Goal: Task Accomplishment & Management: Manage account settings

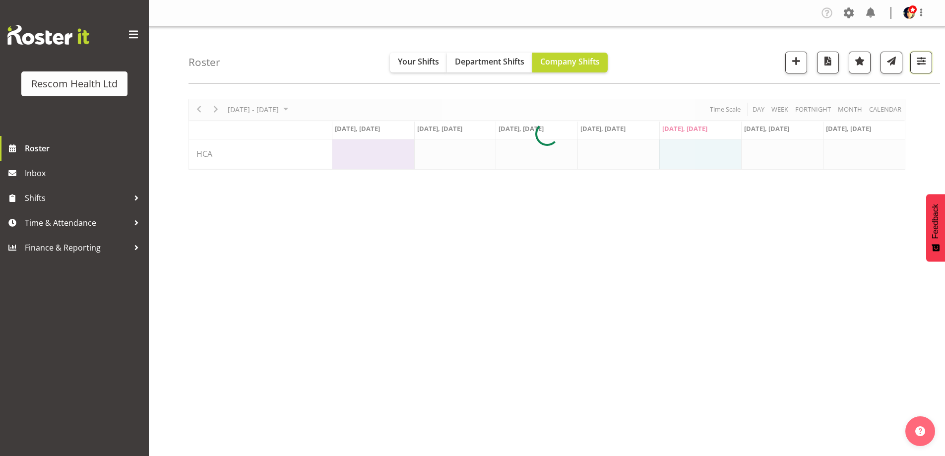
click at [917, 60] on span "button" at bounding box center [921, 61] width 13 height 13
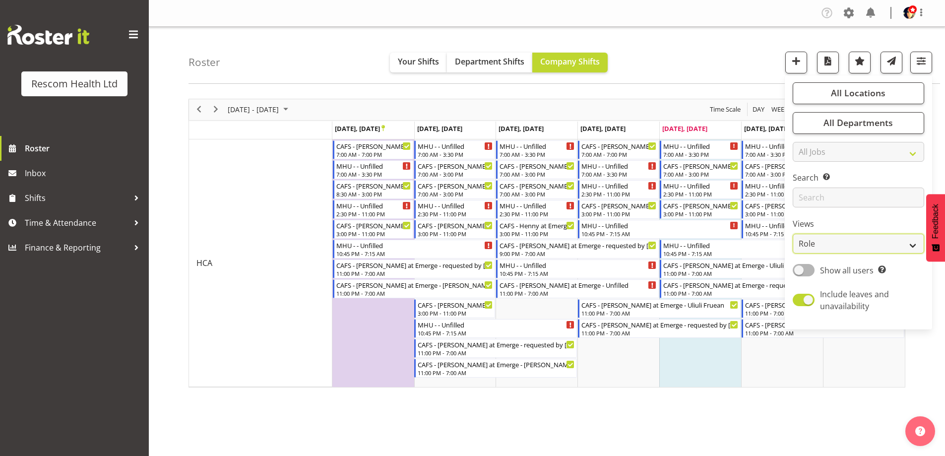
click at [824, 239] on select "Staff Role Shift - Horizontal Shift - Vertical Staff - Location" at bounding box center [858, 244] width 131 height 20
select select "staff"
click at [793, 234] on select "Staff Role Shift - Horizontal Shift - Vertical Staff - Location" at bounding box center [858, 244] width 131 height 20
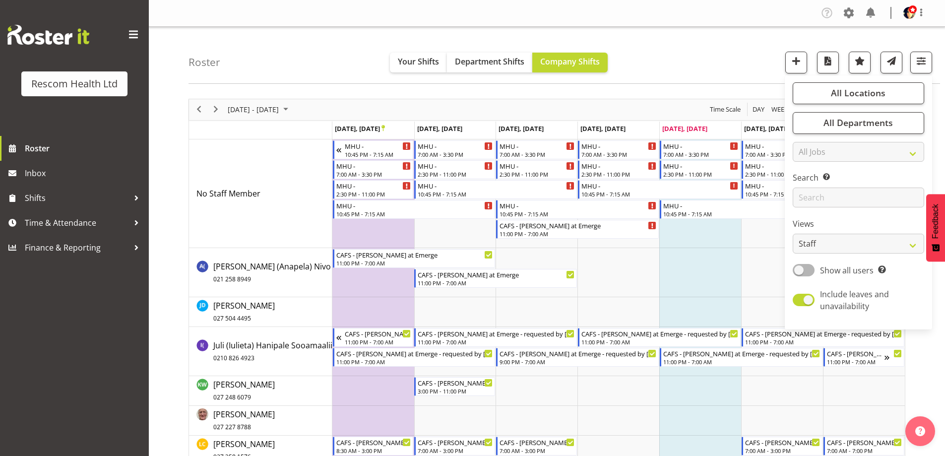
click at [656, 51] on div "Roster Your Shifts Department Shifts Company Shifts All Locations Clear CAFS [G…" at bounding box center [565, 55] width 752 height 57
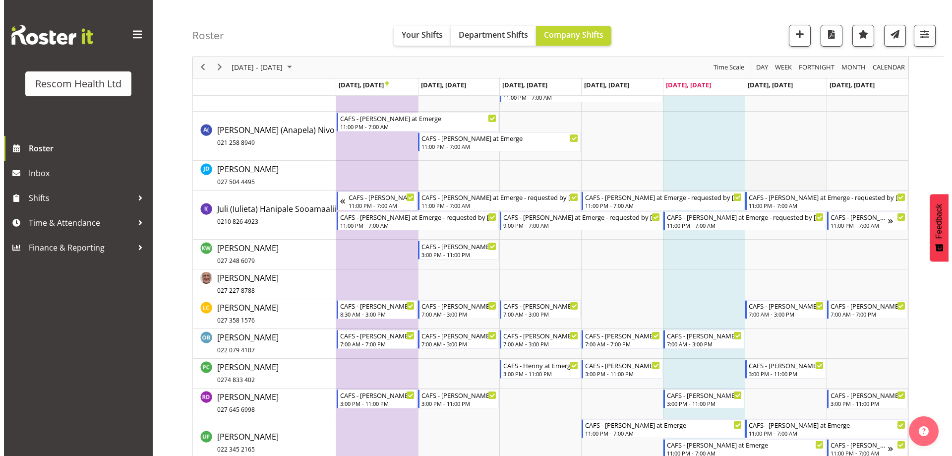
scroll to position [149, 0]
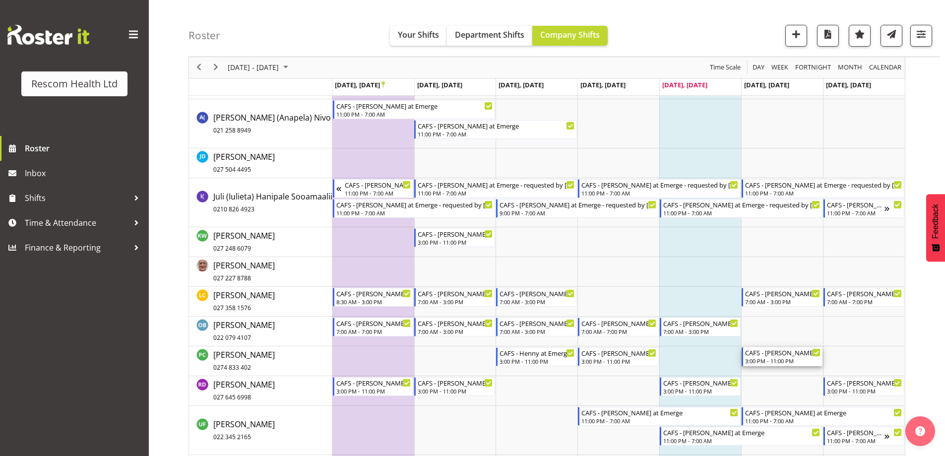
click at [786, 359] on div "3:00 PM - 11:00 PM" at bounding box center [782, 361] width 75 height 8
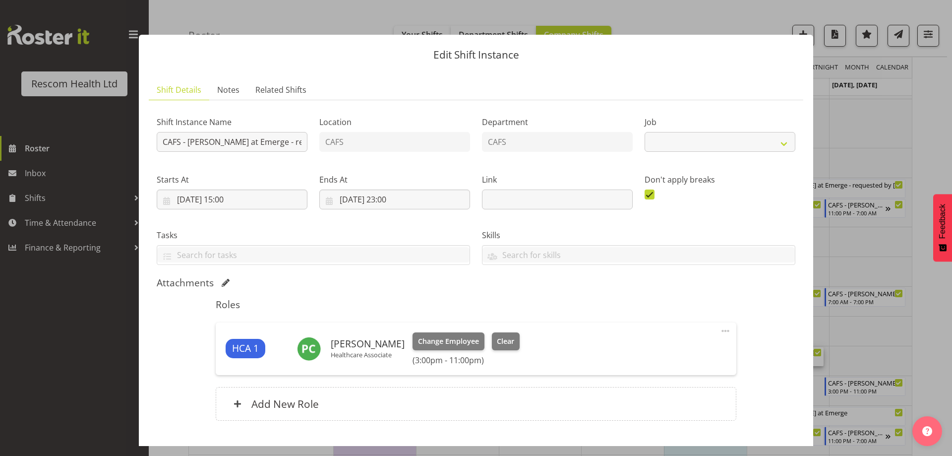
select select "4188"
click at [504, 342] on span "Clear" at bounding box center [505, 341] width 17 height 11
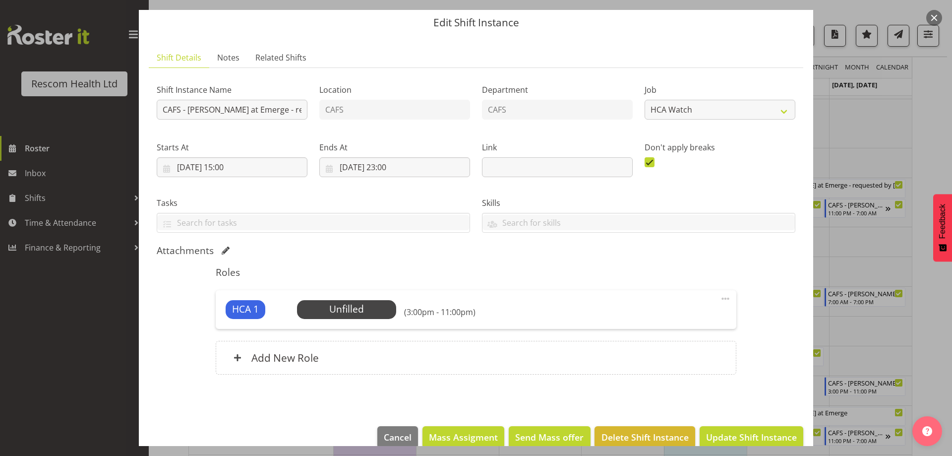
scroll to position [49, 0]
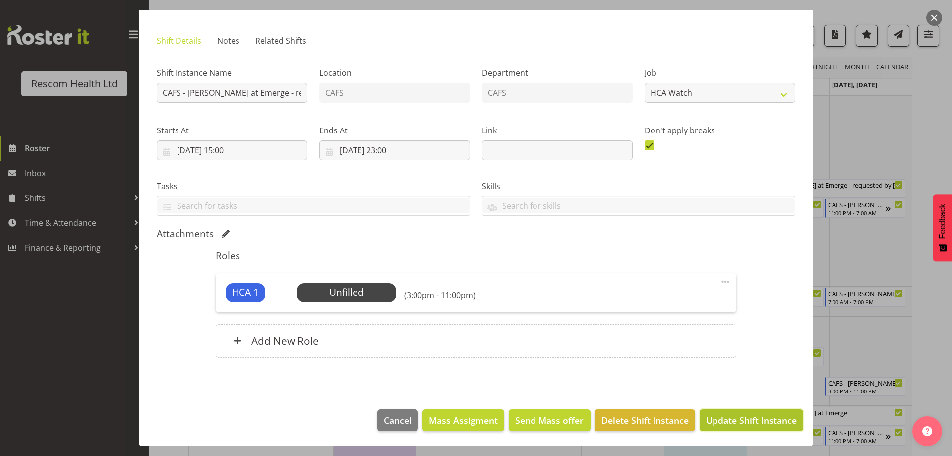
click at [740, 420] on span "Update Shift Instance" at bounding box center [751, 420] width 91 height 13
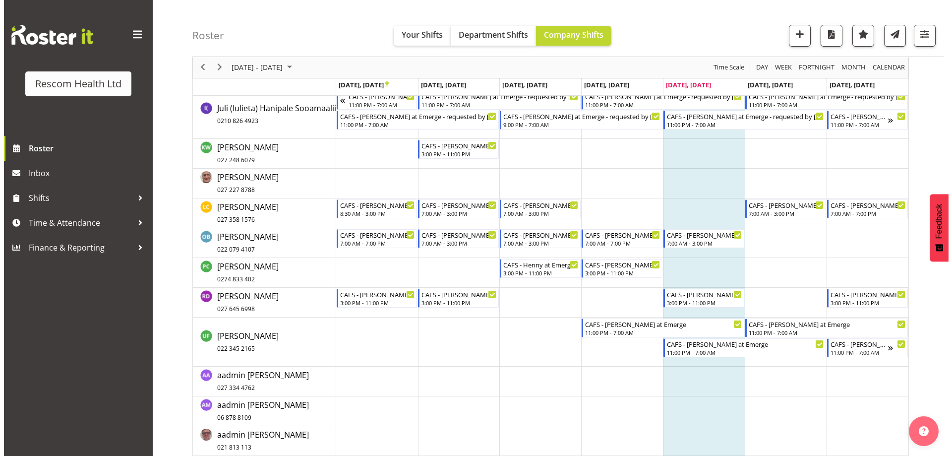
scroll to position [138, 0]
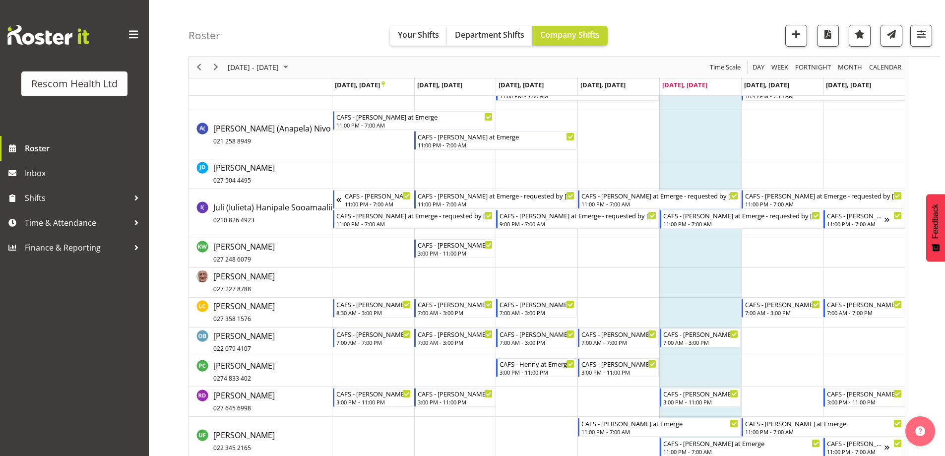
click at [873, 297] on td "Timeline Week of September 26, 2025" at bounding box center [864, 283] width 82 height 30
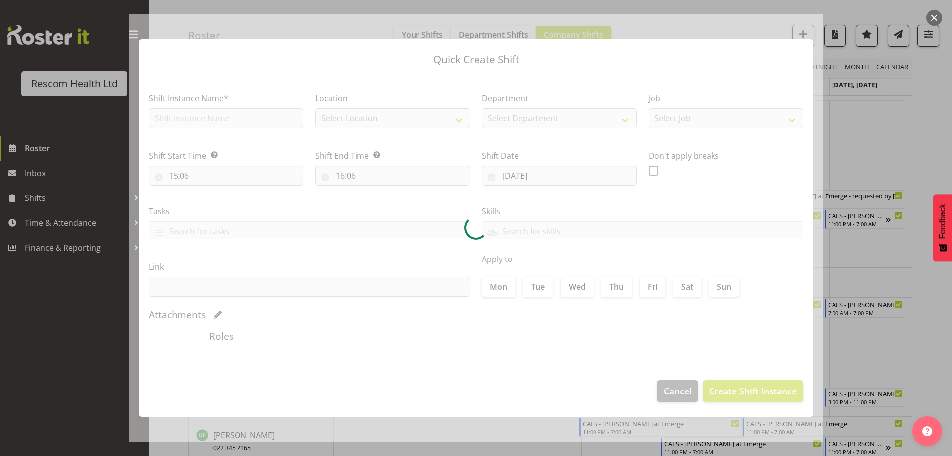
type input "[DATE]"
checkbox input "true"
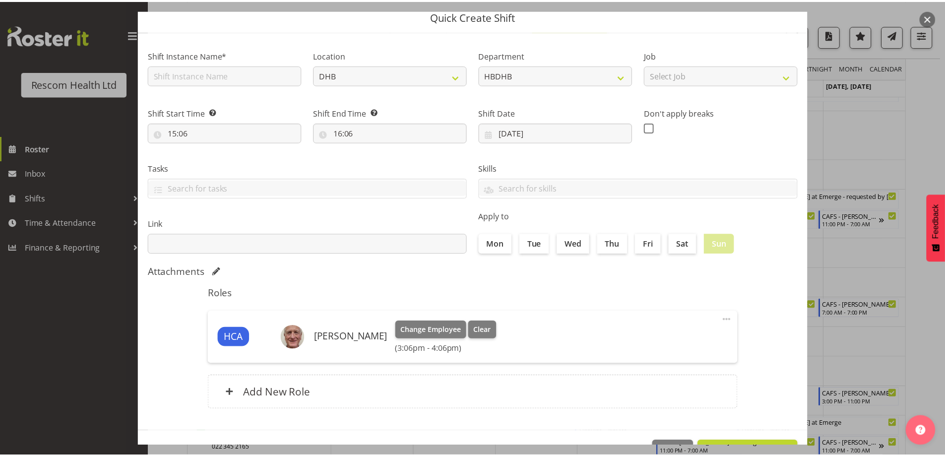
scroll to position [70, 0]
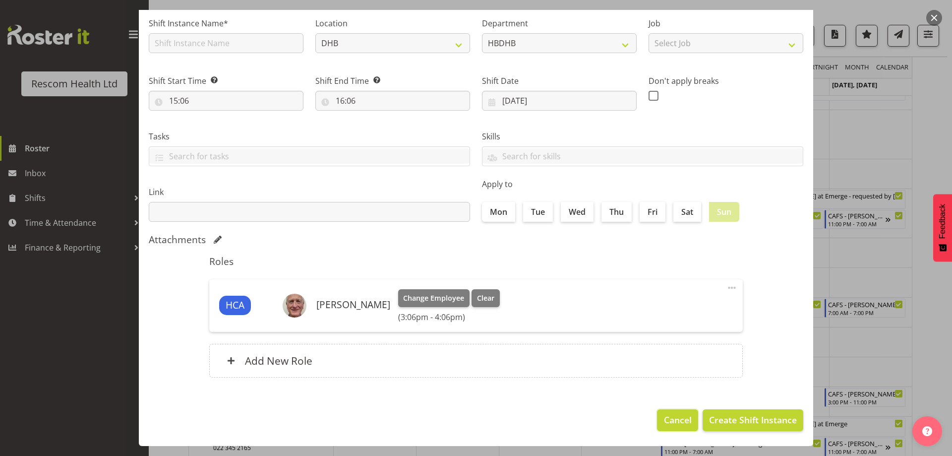
click at [671, 422] on span "Cancel" at bounding box center [678, 419] width 28 height 13
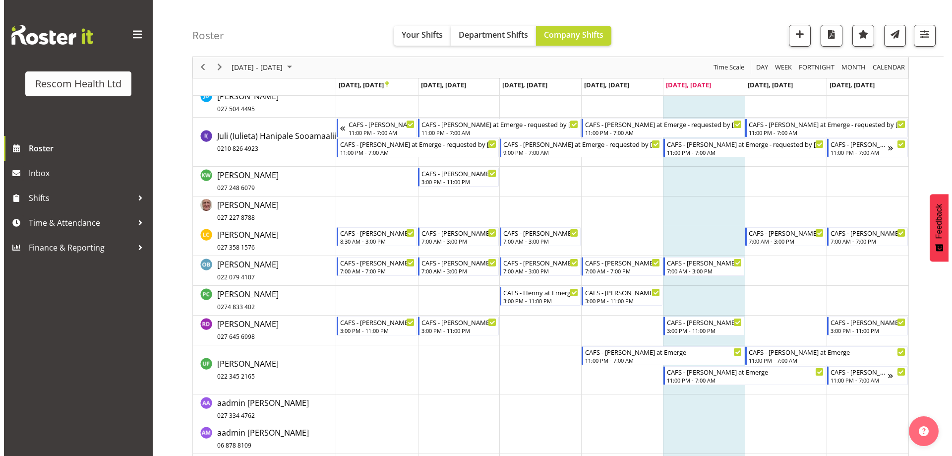
scroll to position [275, 0]
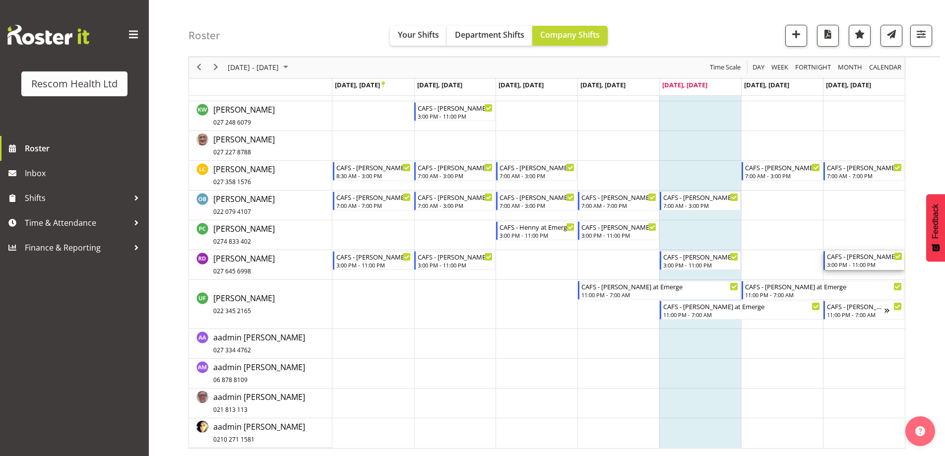
click at [851, 264] on div "3:00 PM - 11:00 PM" at bounding box center [864, 264] width 75 height 8
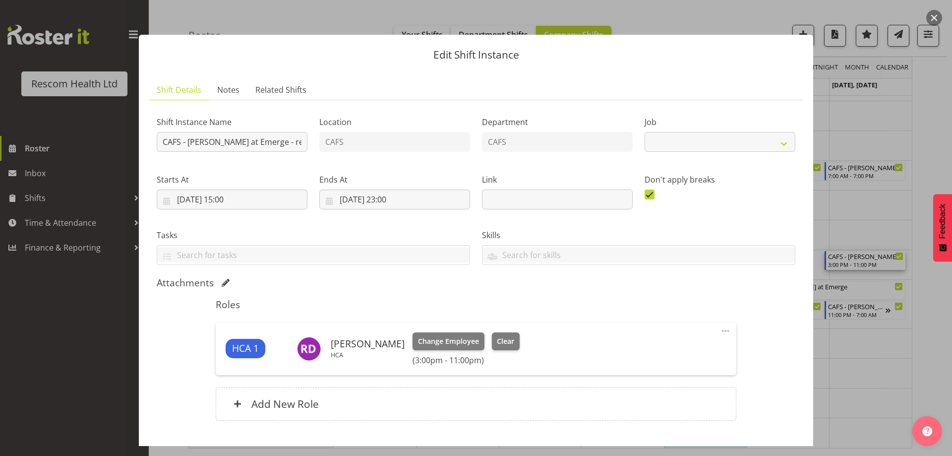
select select "4188"
click at [497, 340] on span "Clear" at bounding box center [505, 341] width 17 height 11
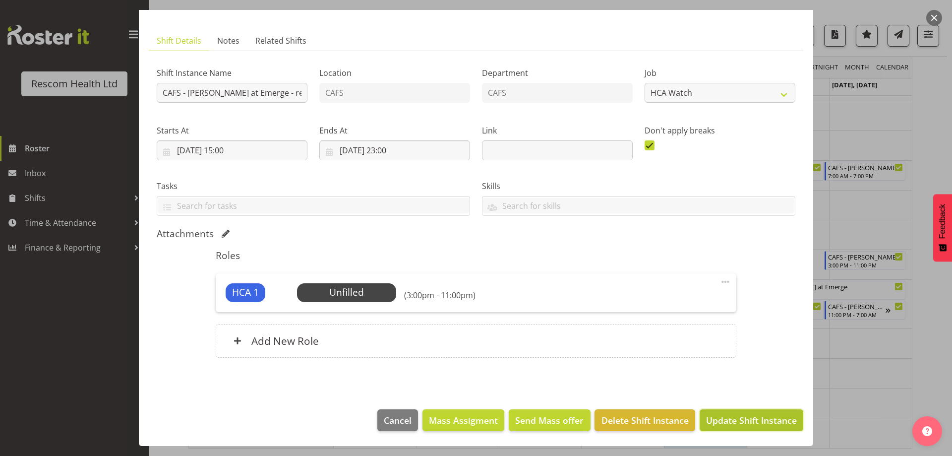
click at [745, 421] on span "Update Shift Instance" at bounding box center [751, 420] width 91 height 13
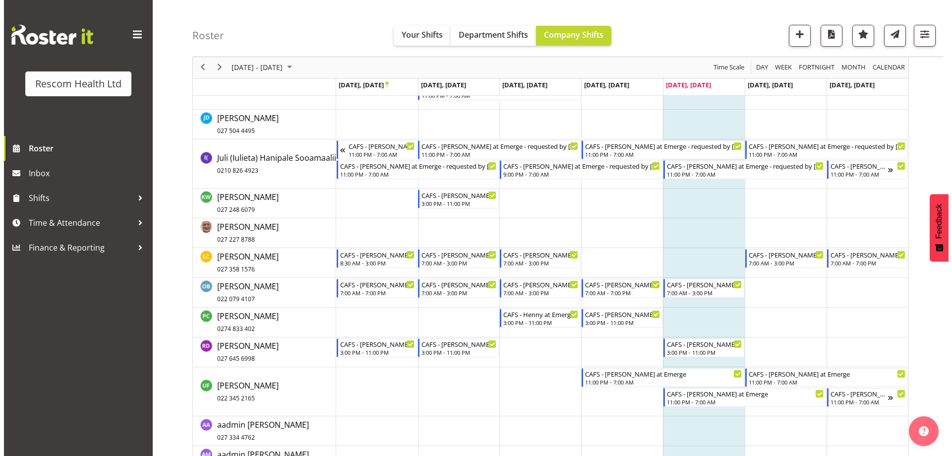
scroll to position [138, 0]
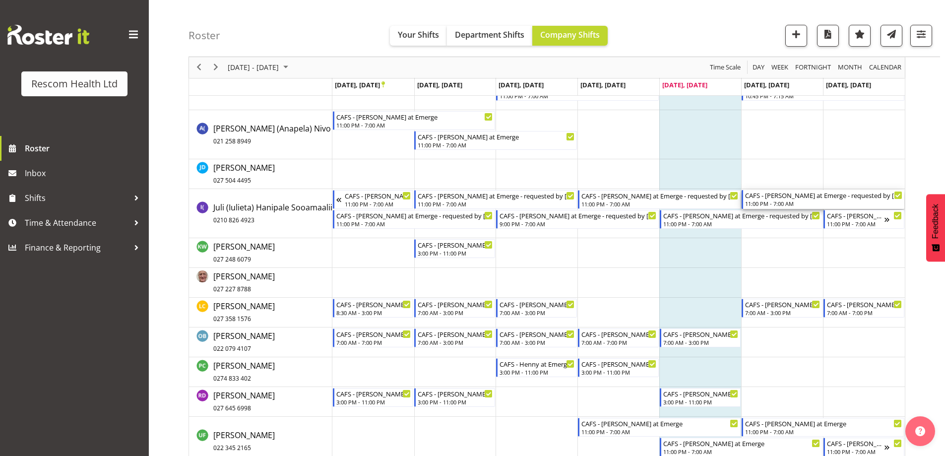
click at [785, 198] on div "CAFS - [PERSON_NAME] at Emerge - requested by [PERSON_NAME]" at bounding box center [823, 195] width 157 height 10
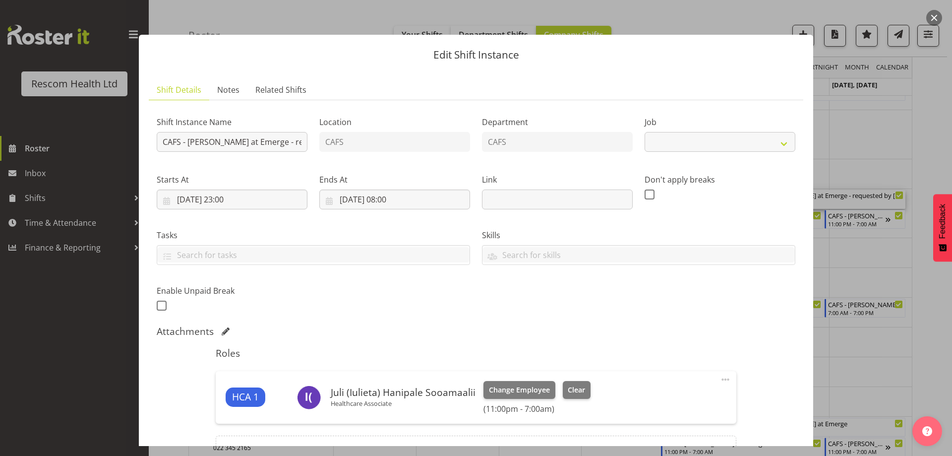
select select "4188"
click at [585, 387] on button "Clear" at bounding box center [577, 390] width 28 height 18
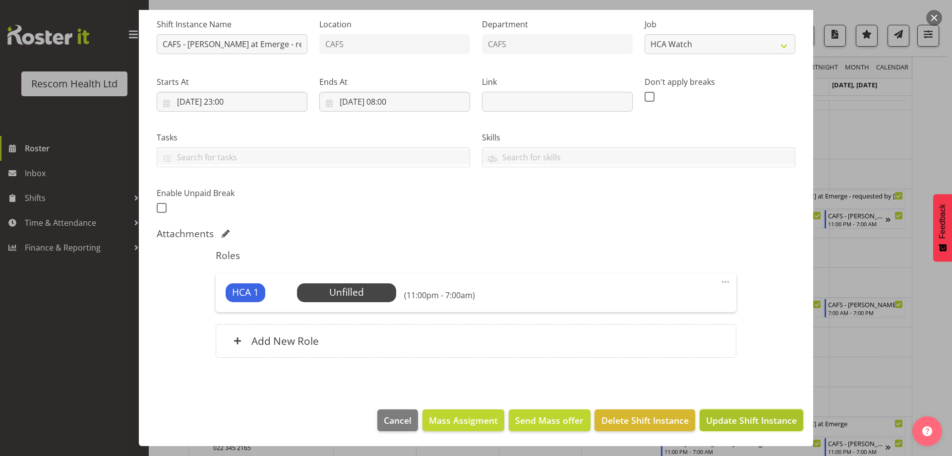
click at [732, 422] on span "Update Shift Instance" at bounding box center [751, 420] width 91 height 13
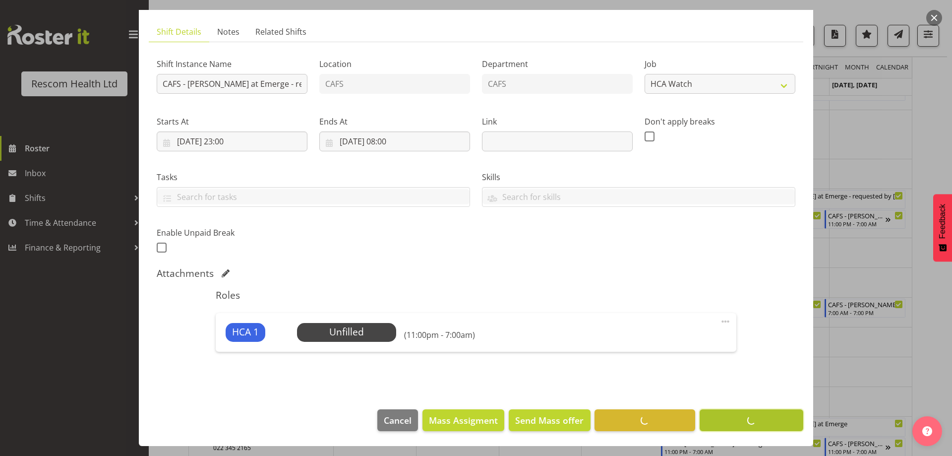
scroll to position [58, 0]
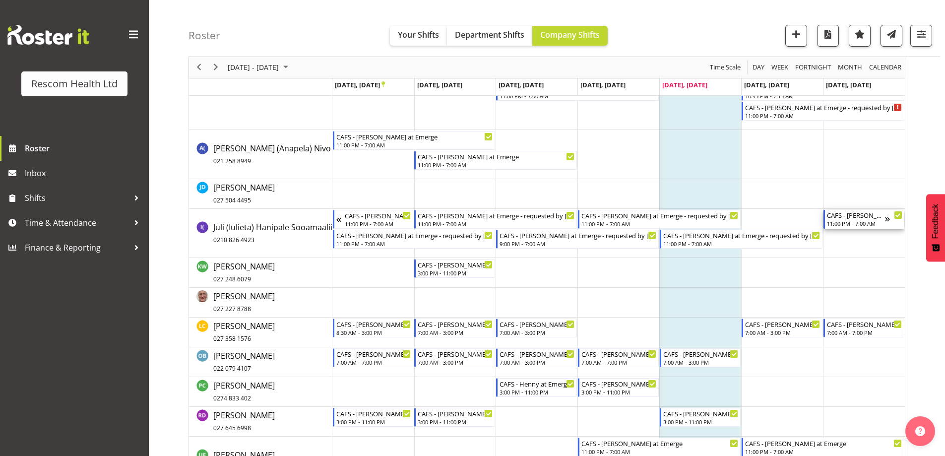
click at [854, 217] on div "CAFS - [PERSON_NAME] at Emerge - requested by [PERSON_NAME]" at bounding box center [856, 215] width 58 height 10
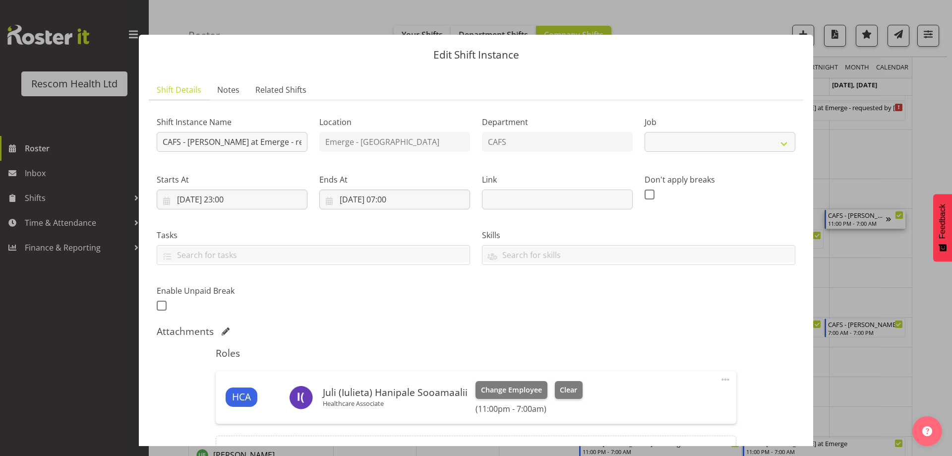
select select "4188"
click at [570, 392] on span "Clear" at bounding box center [568, 389] width 17 height 11
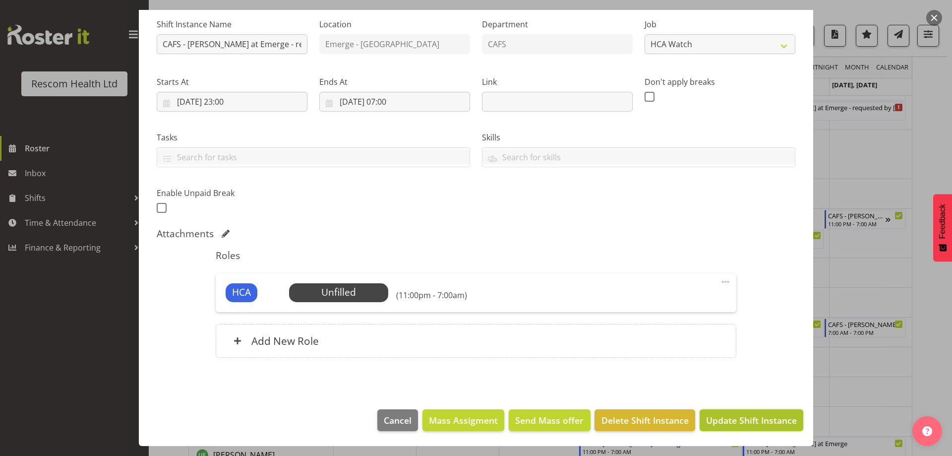
click at [742, 419] on span "Update Shift Instance" at bounding box center [751, 420] width 91 height 13
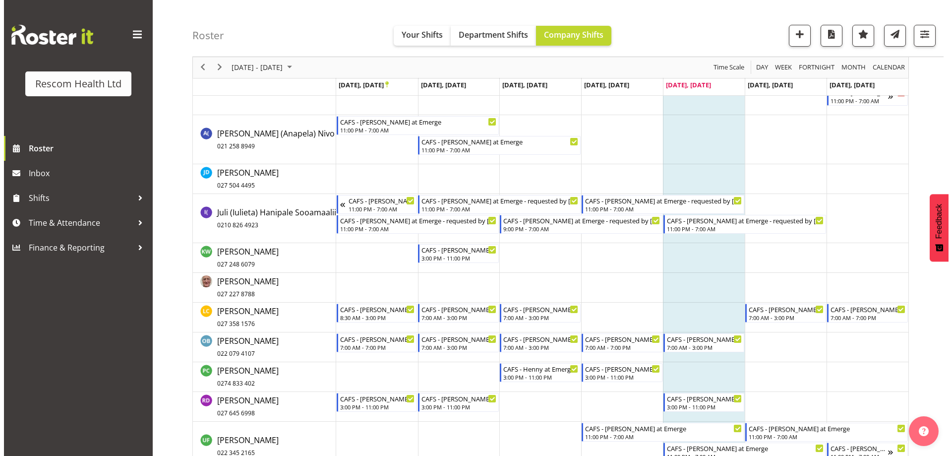
scroll to position [188, 0]
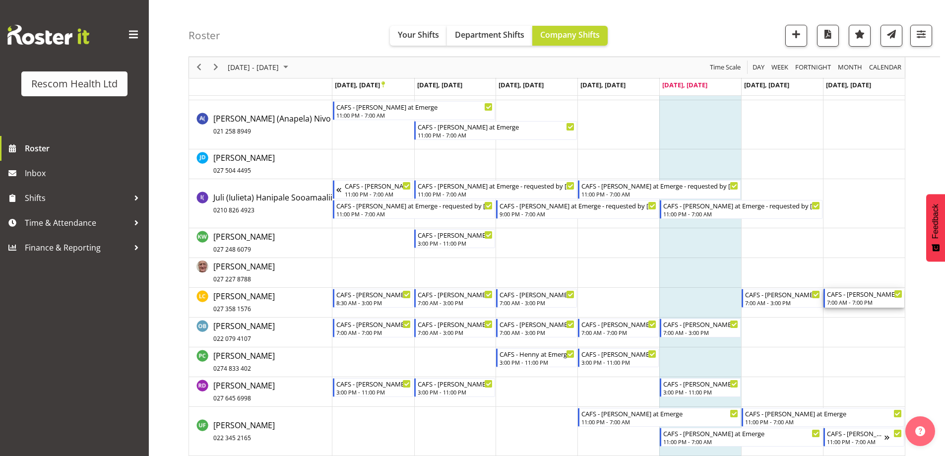
click at [850, 296] on div "CAFS - [PERSON_NAME] at Emerge - requested by [PERSON_NAME]" at bounding box center [864, 294] width 75 height 10
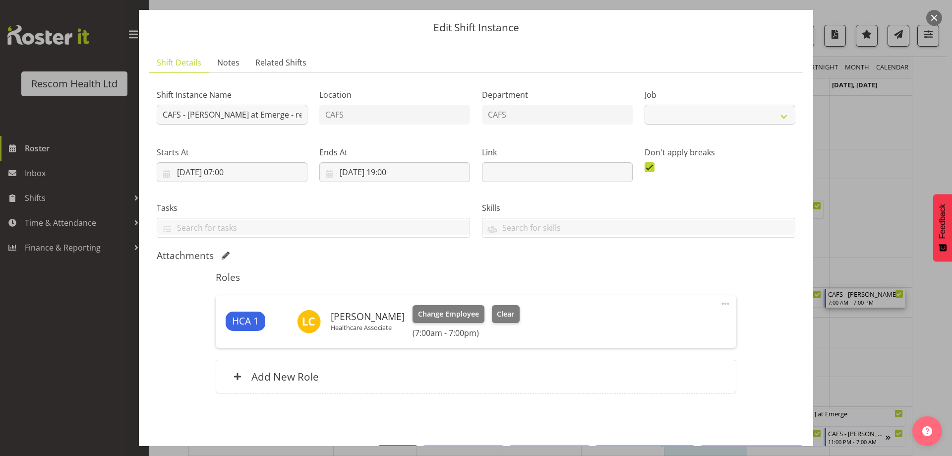
select select "4188"
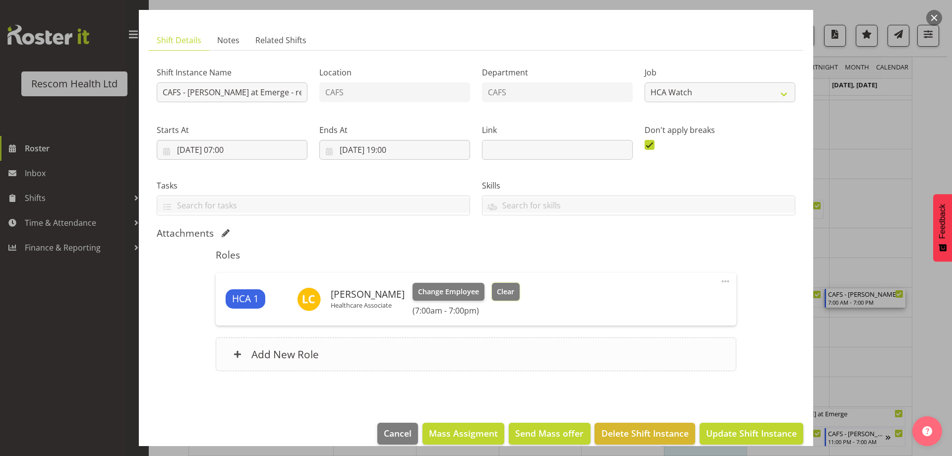
drag, startPoint x: 494, startPoint y: 289, endPoint x: 585, endPoint y: 355, distance: 112.3
click at [499, 293] on span "Clear" at bounding box center [505, 291] width 17 height 11
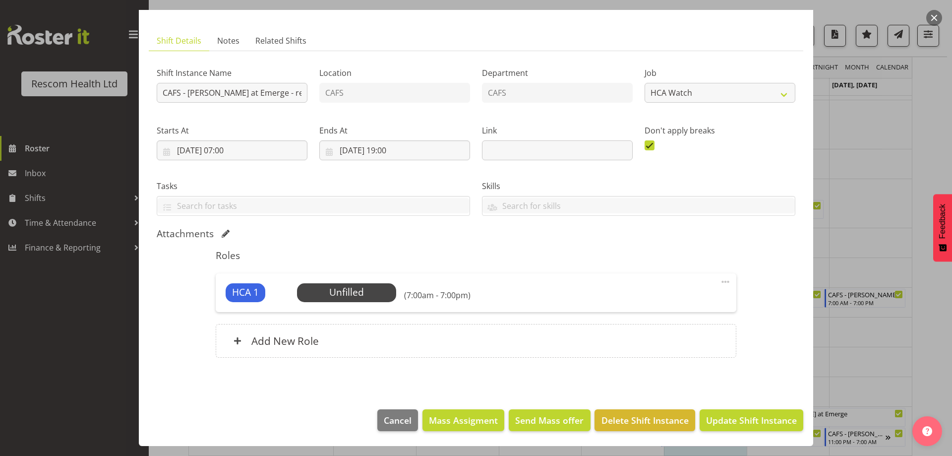
scroll to position [49, 0]
click at [746, 416] on span "Update Shift Instance" at bounding box center [751, 420] width 91 height 13
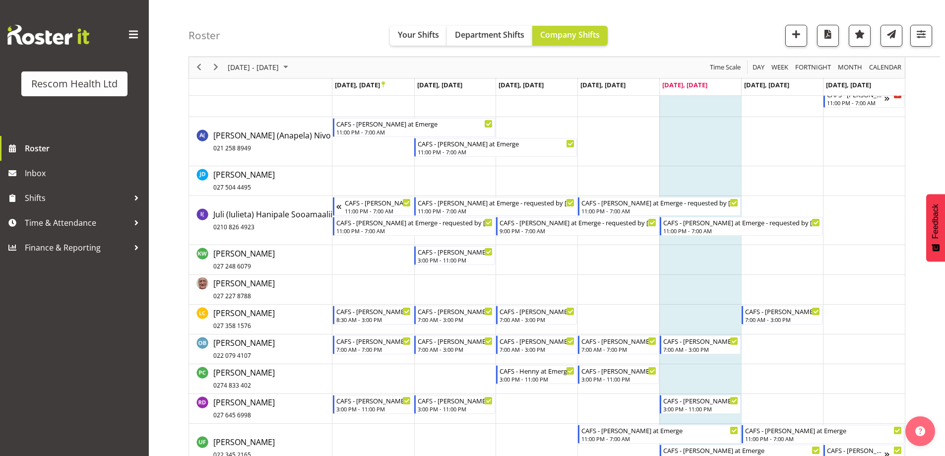
scroll to position [188, 0]
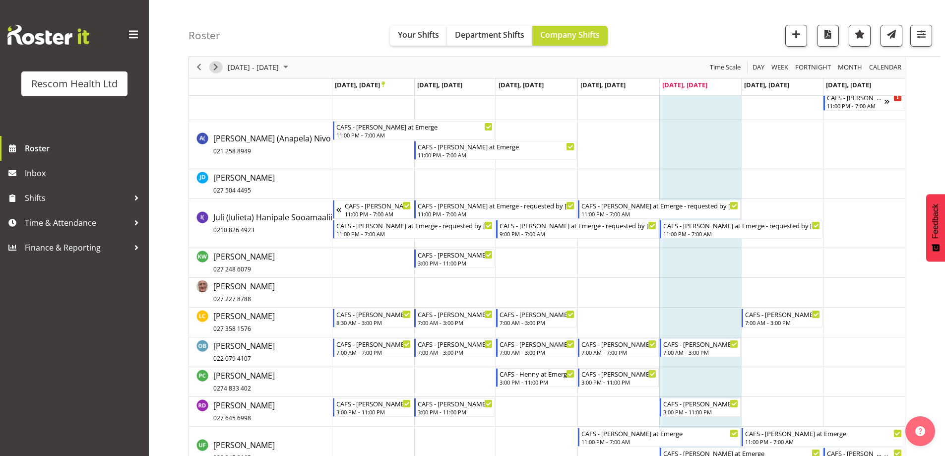
click at [214, 65] on span "Next" at bounding box center [216, 68] width 12 height 12
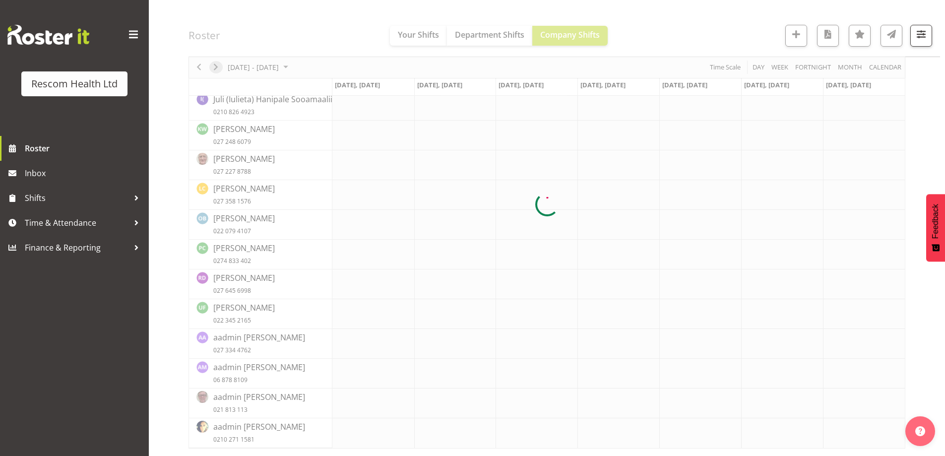
scroll to position [138, 0]
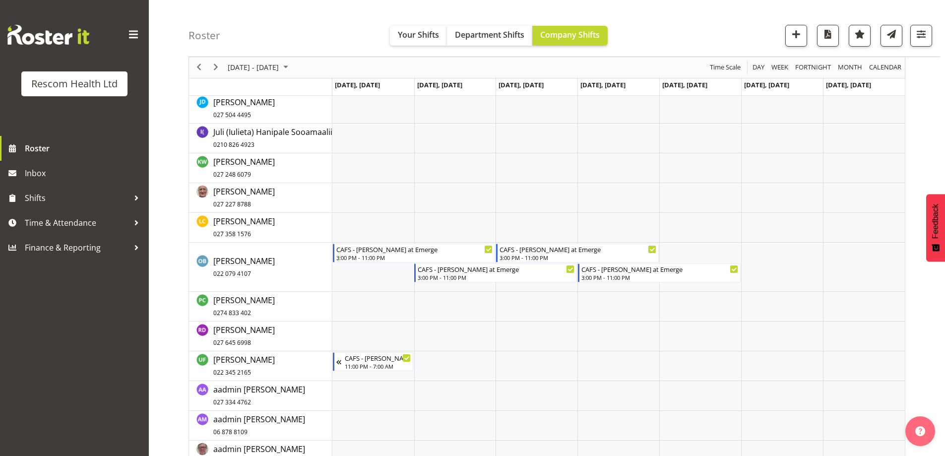
scroll to position [248, 0]
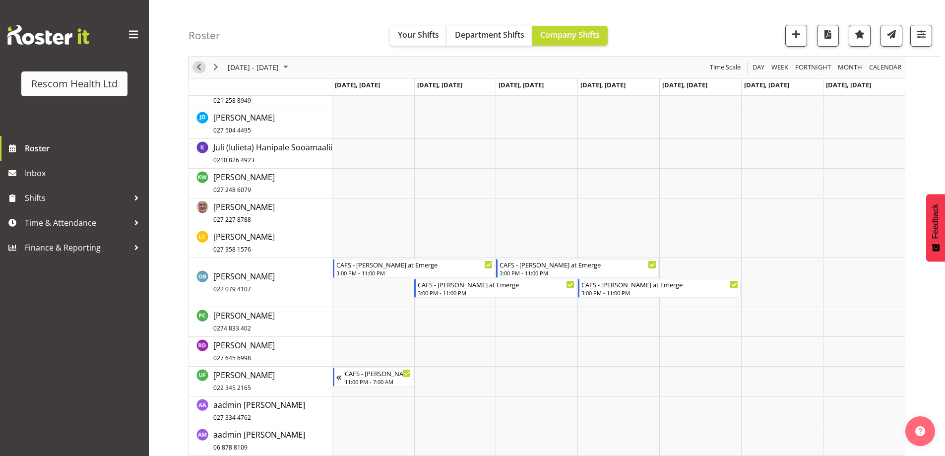
click at [198, 67] on span "Previous" at bounding box center [199, 68] width 12 height 12
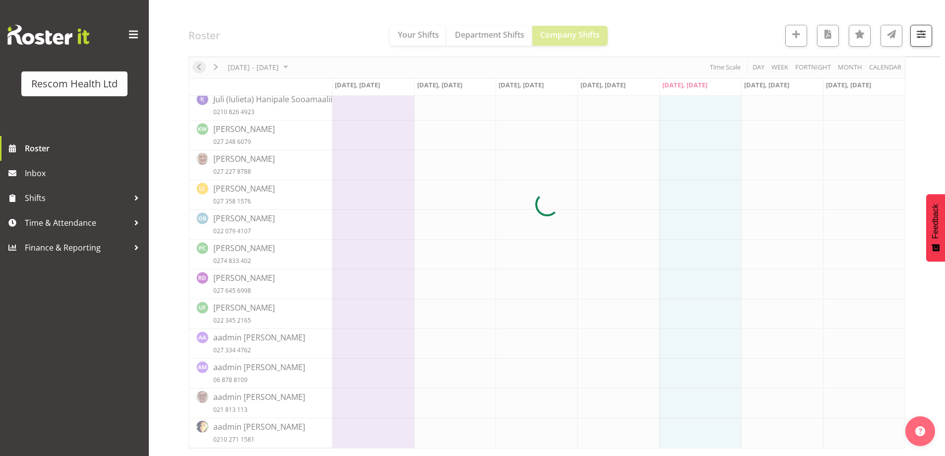
scroll to position [138, 0]
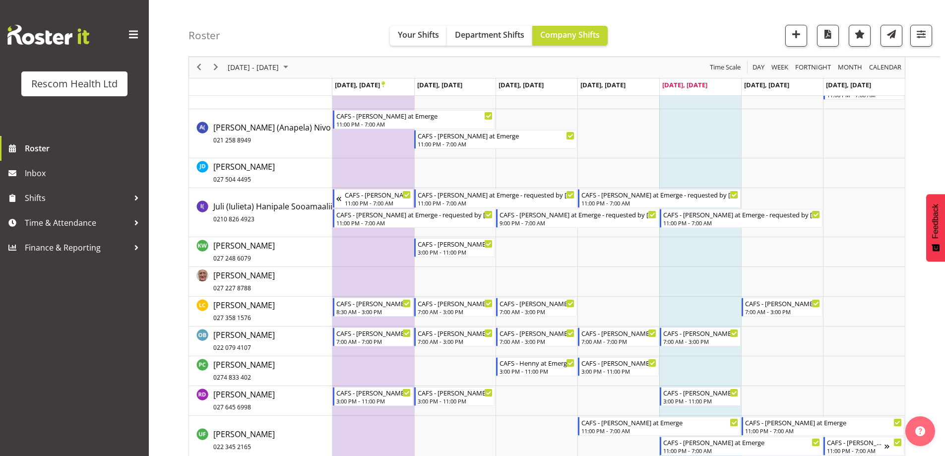
scroll to position [248, 0]
